Goal: Download file/media

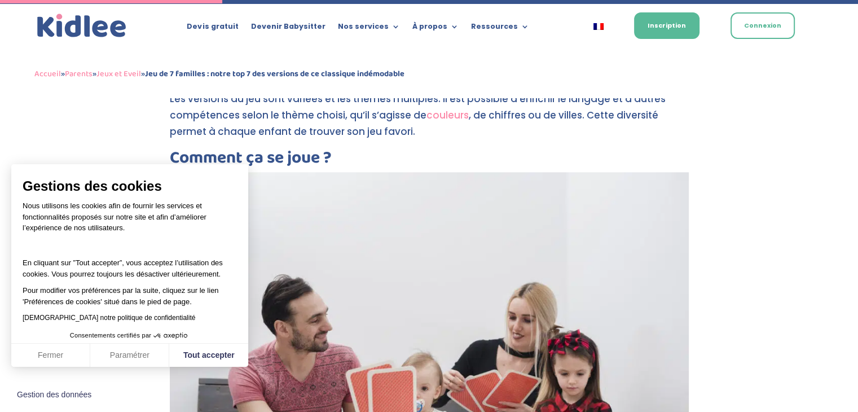
scroll to position [1195, 0]
click at [183, 361] on button "Tout accepter" at bounding box center [208, 355] width 79 height 24
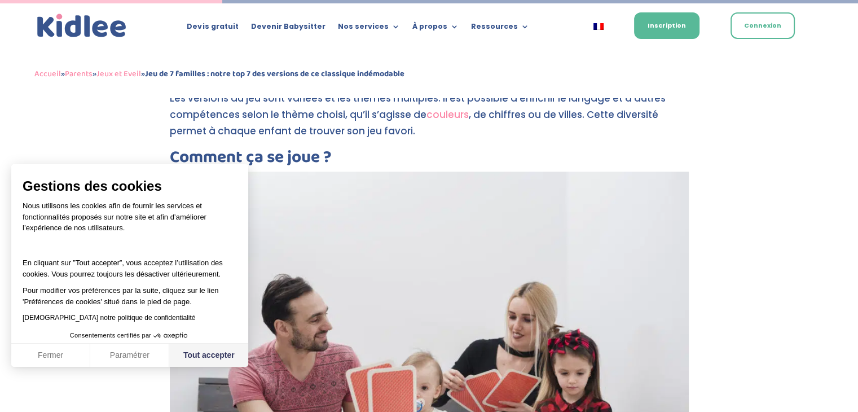
checkbox input "true"
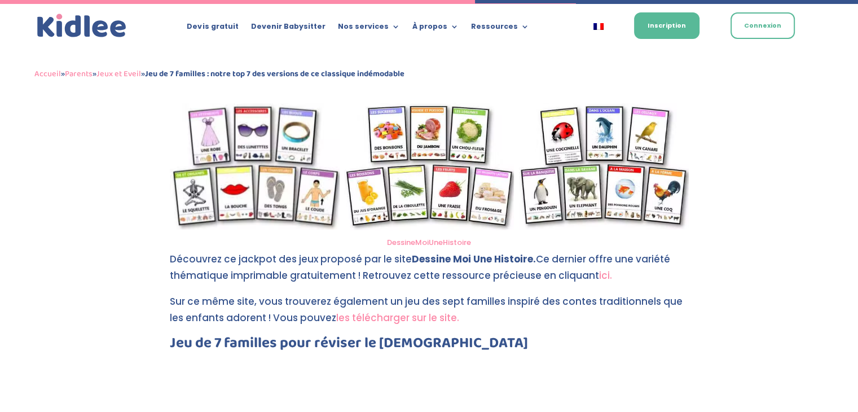
scroll to position [2546, 0]
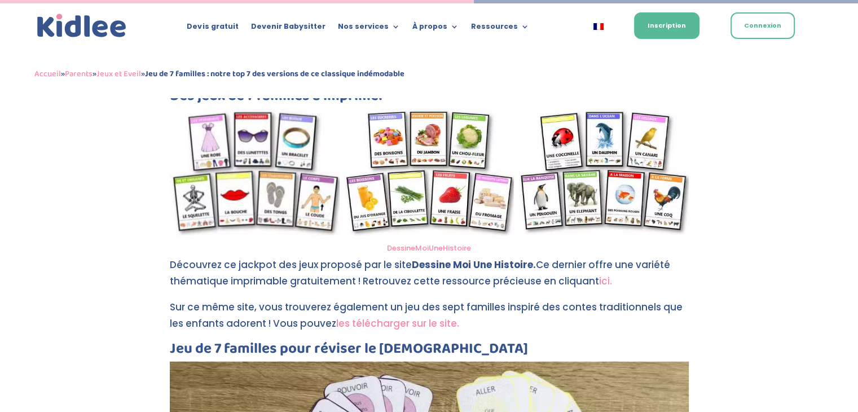
click at [360, 316] on link "les télécharger sur le site." at bounding box center [397, 323] width 123 height 14
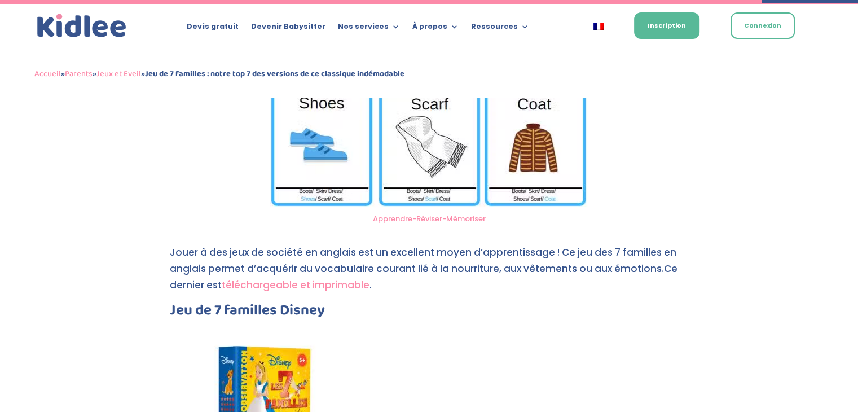
scroll to position [4091, 0]
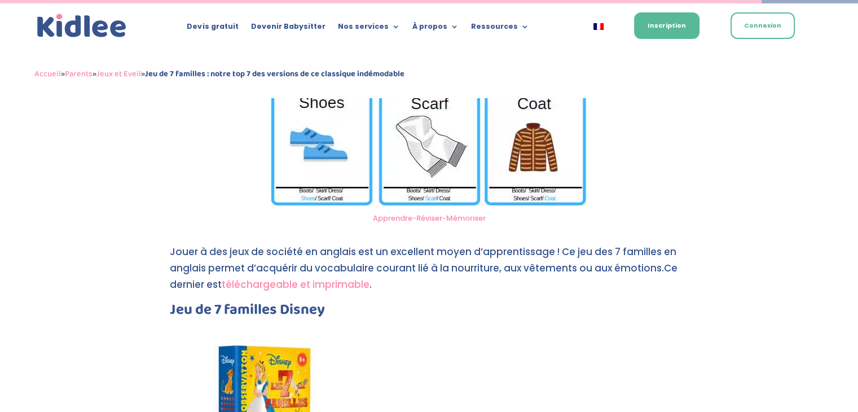
click at [246, 282] on link "téléchargeable et imprimable" at bounding box center [296, 284] width 148 height 14
